Goal: Transaction & Acquisition: Purchase product/service

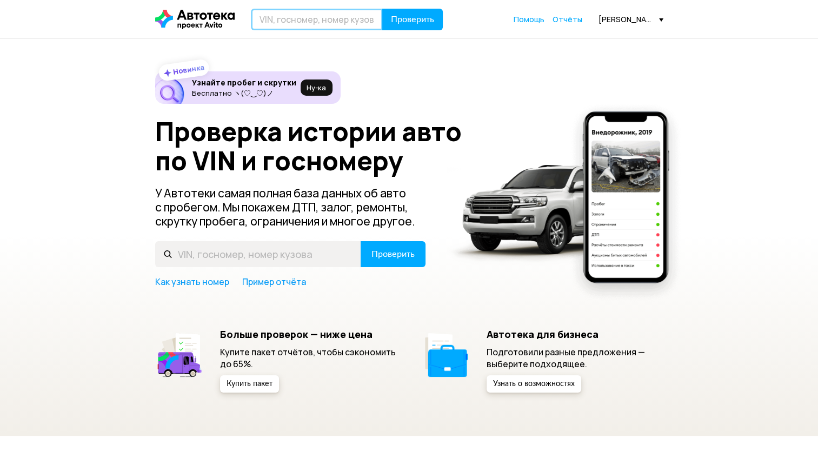
click at [353, 20] on input "text" at bounding box center [317, 20] width 132 height 22
paste input "[US_VEHICLE_IDENTIFICATION_NUMBER]"
type input "[US_VEHICLE_IDENTIFICATION_NUMBER]"
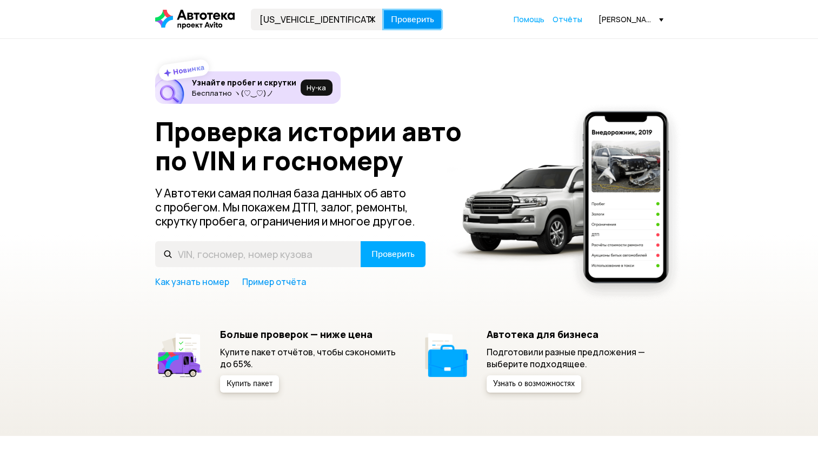
click at [396, 22] on span "Проверить" at bounding box center [412, 19] width 43 height 9
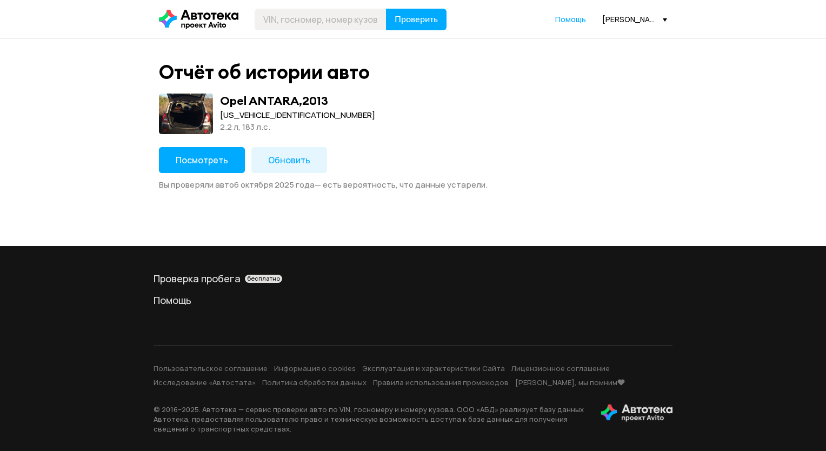
click at [224, 153] on button "Посмотреть" at bounding box center [202, 160] width 86 height 26
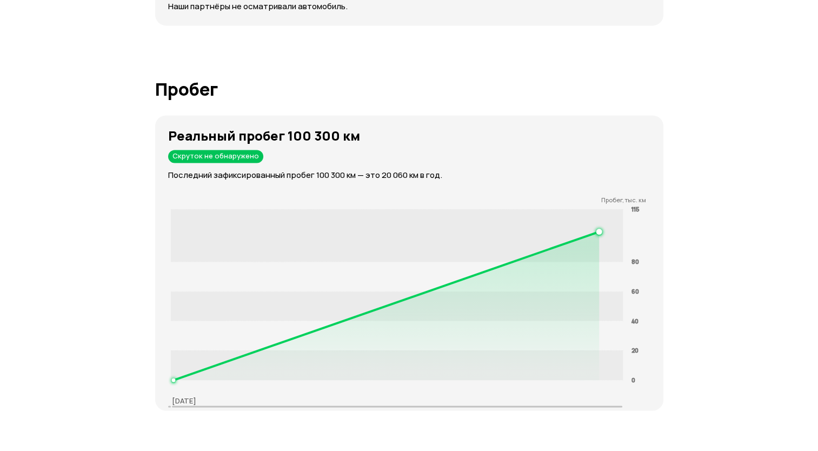
scroll to position [1535, 0]
